Goal: Navigation & Orientation: Find specific page/section

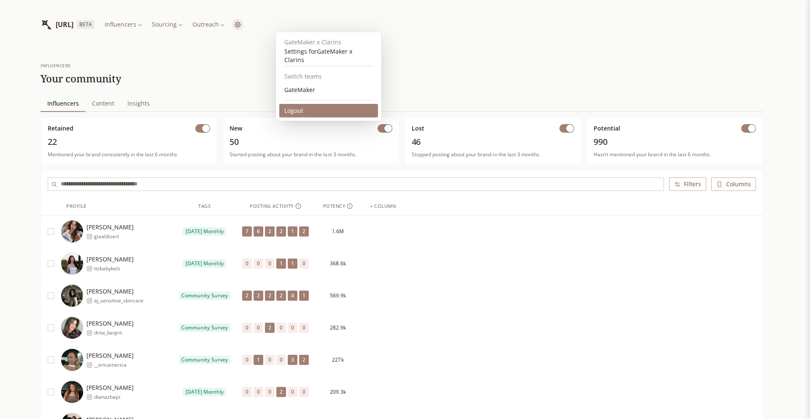
click at [304, 105] on div "Logout" at bounding box center [328, 111] width 99 height 14
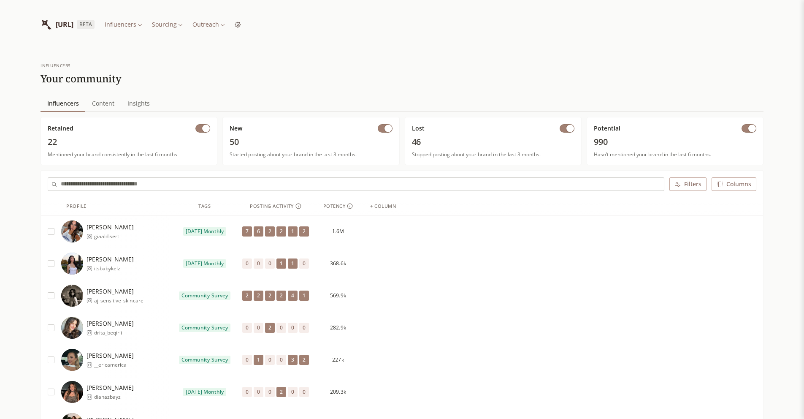
click at [73, 23] on span "[URL]" at bounding box center [65, 24] width 18 height 10
